Goal: Check status: Check status

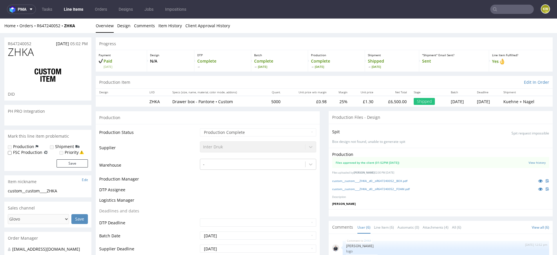
scroll to position [201, 0]
select select "in_progress"
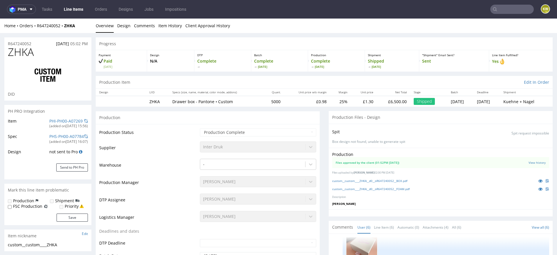
click at [23, 53] on span "ZHKA" at bounding box center [21, 52] width 26 height 12
copy span "ZHKA"
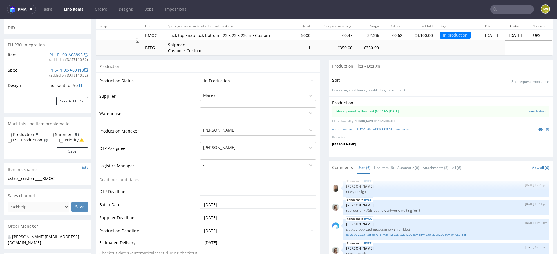
scroll to position [31, 0]
